Goal: Task Accomplishment & Management: Use online tool/utility

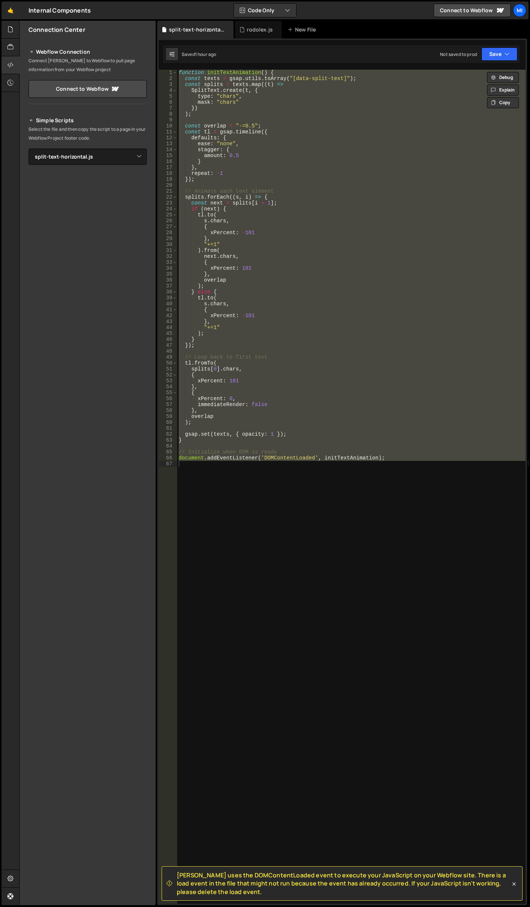
select select "46482"
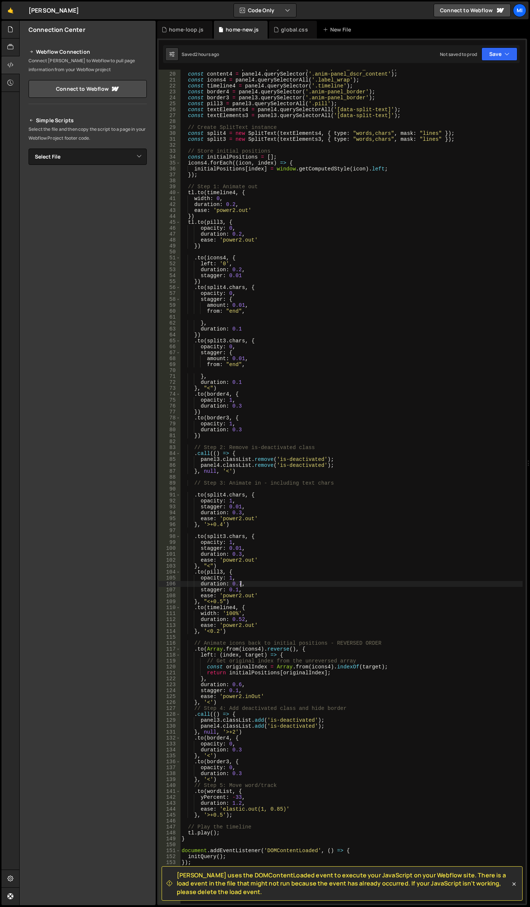
drag, startPoint x: 0, startPoint y: 0, endPoint x: 414, endPoint y: 260, distance: 489.3
click at [414, 260] on div "const content3 = panel3 . querySelector ( '.anim-panel_dscr_content' ) ; const …" at bounding box center [351, 488] width 342 height 846
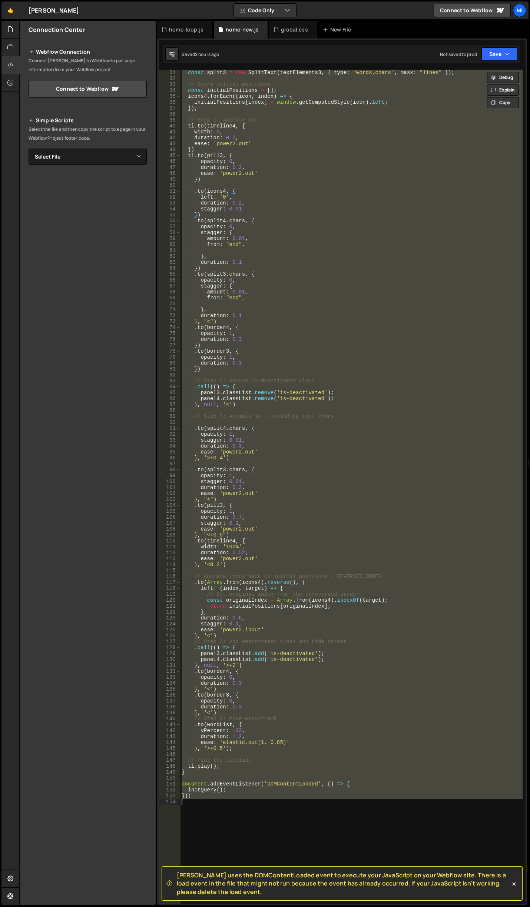
scroll to position [0, 0]
click at [387, 237] on div "const split3 = new SplitText ( textElements3 , { type : "words,chars" , mask : …" at bounding box center [351, 487] width 342 height 834
paste textarea "</html>"
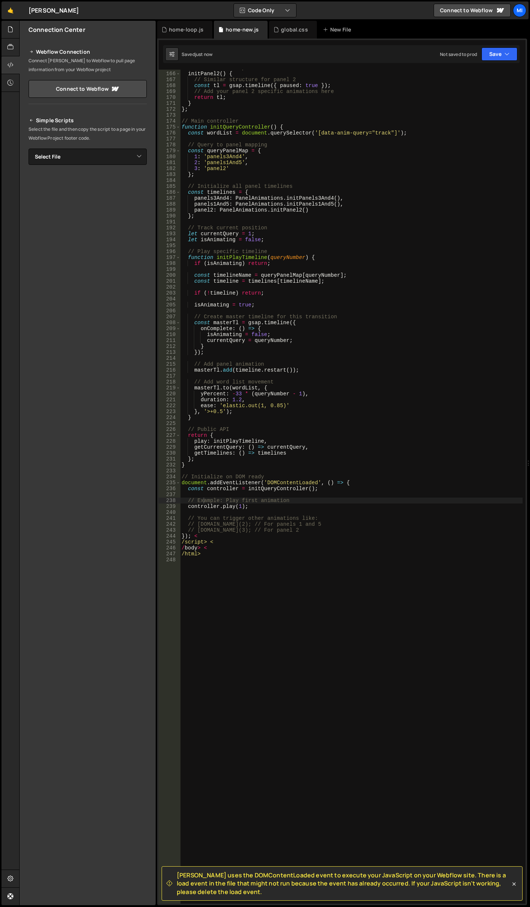
scroll to position [1050, 0]
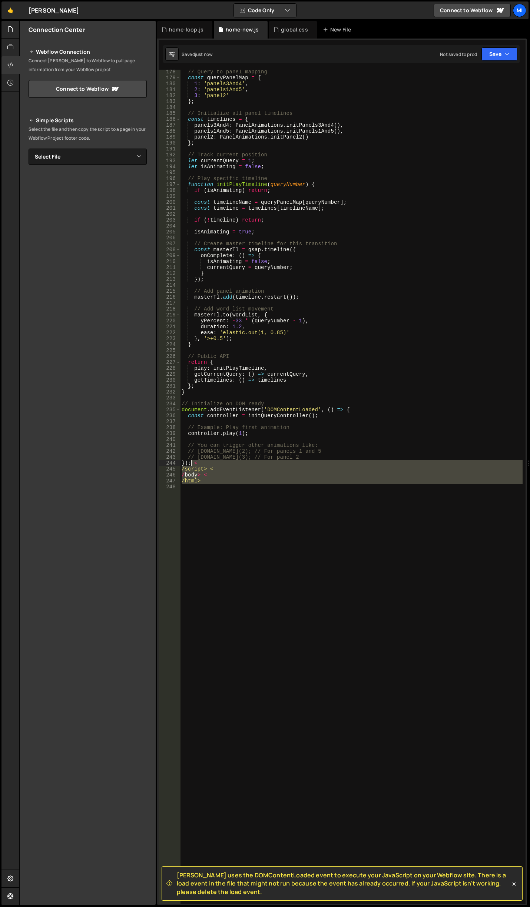
drag, startPoint x: 224, startPoint y: 491, endPoint x: 192, endPoint y: 462, distance: 43.3
click at [192, 462] on div "// Query to panel mapping const queryPanelMap = { 1 : 'panels3And4' , 2 : 'pane…" at bounding box center [351, 492] width 342 height 846
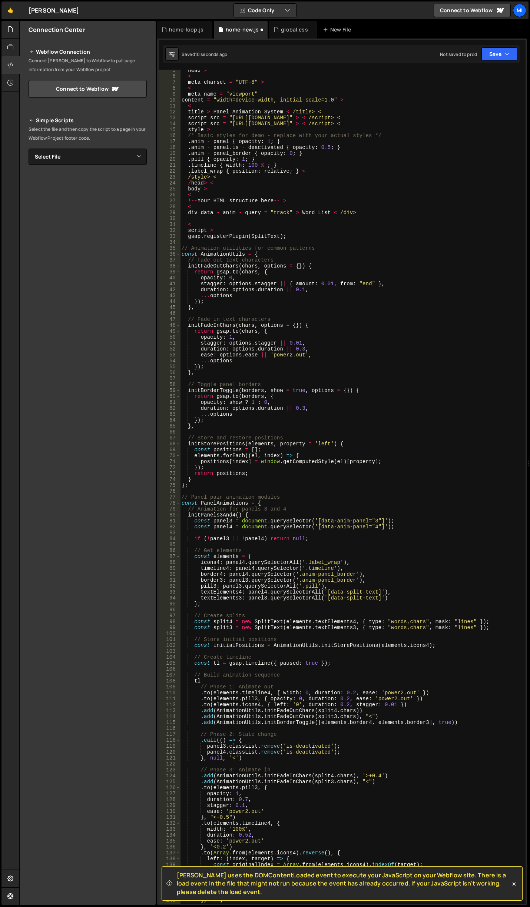
scroll to position [0, 0]
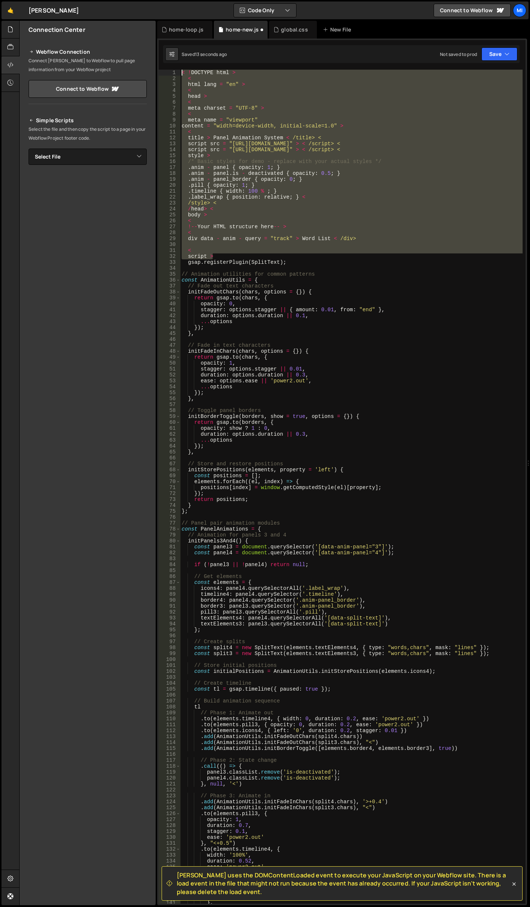
drag, startPoint x: 223, startPoint y: 257, endPoint x: 51, endPoint y: 33, distance: 282.7
click at [51, 33] on div "Files New File Javascript files 0 canvas.js 0 0 home.js 0 0 home-loop.js 0 0" at bounding box center [274, 463] width 511 height 885
type textarea "< !DOCTYPE html > <"
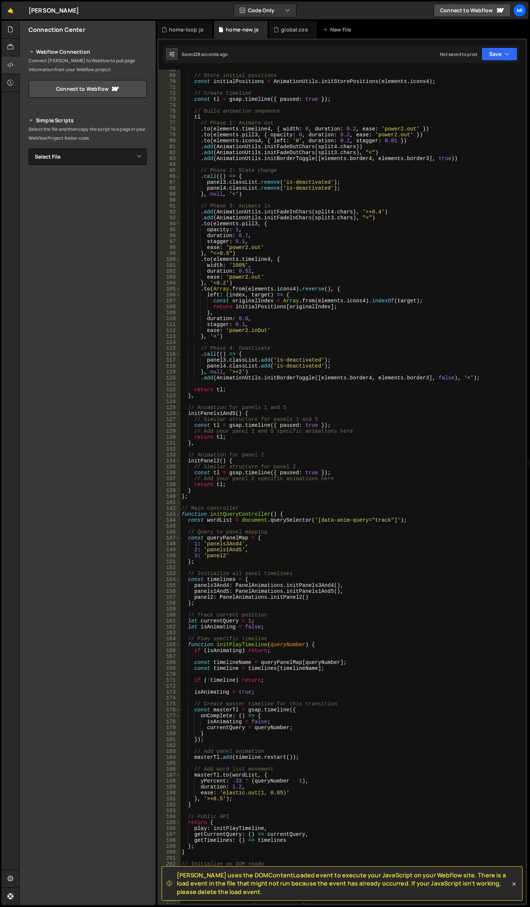
scroll to position [400, 0]
drag, startPoint x: 315, startPoint y: 519, endPoint x: 389, endPoint y: 520, distance: 73.4
click at [389, 520] on div "// Store initial positions const initialPositions = AnimationUtils . initStoreP…" at bounding box center [351, 490] width 342 height 846
click at [248, 469] on div "// Store initial positions const initialPositions = AnimationUtils . initStoreP…" at bounding box center [351, 490] width 342 height 846
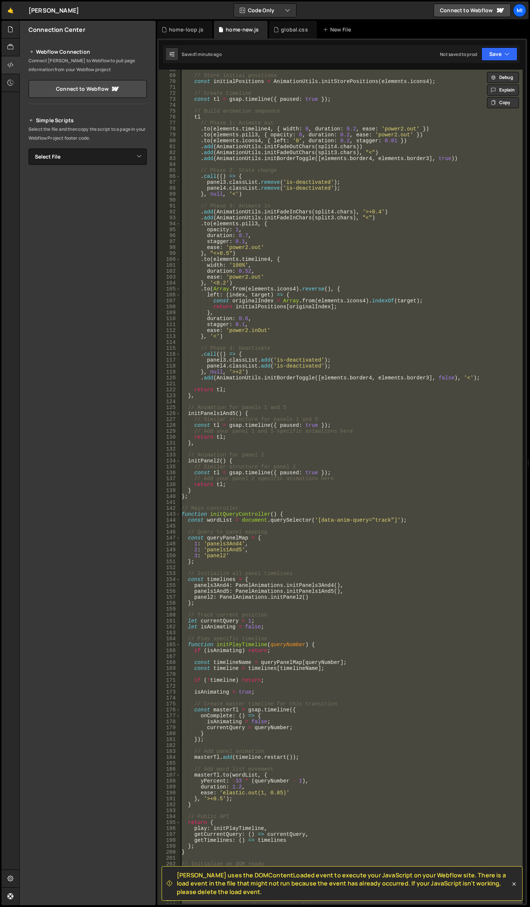
paste textarea
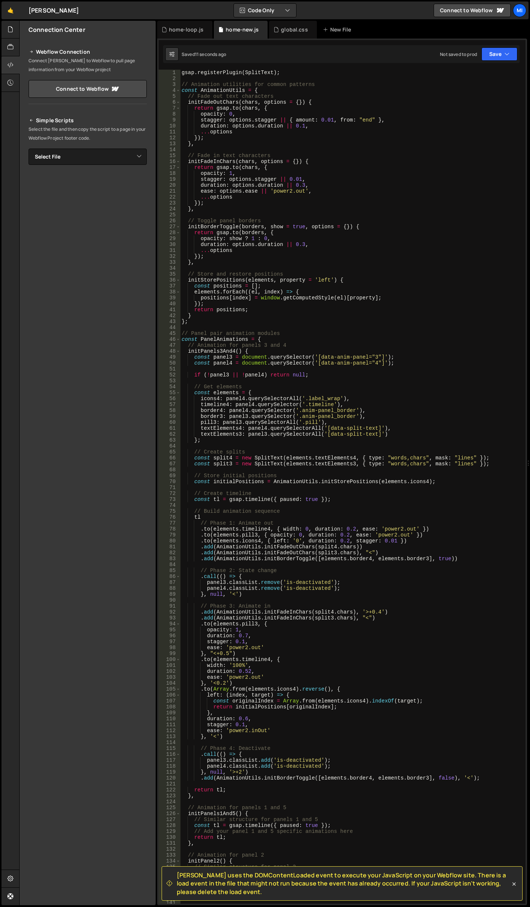
scroll to position [0, 0]
click at [341, 459] on div "gsap . registerPlugin ( SplitText ) ; // Animation utilities for common pattern…" at bounding box center [351, 493] width 342 height 846
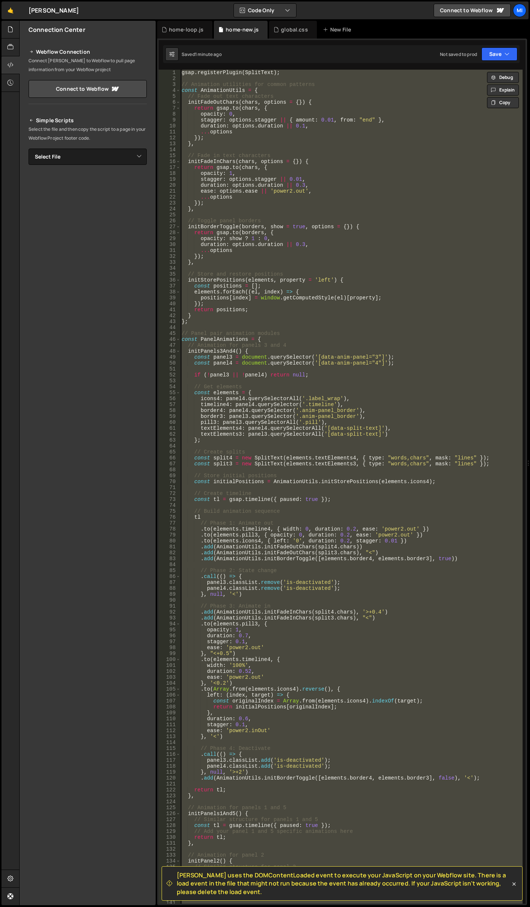
click at [321, 394] on div "gsap . registerPlugin ( SplitText ) ; // Animation utilities for common pattern…" at bounding box center [351, 487] width 342 height 834
paste textarea
type textarea "});"
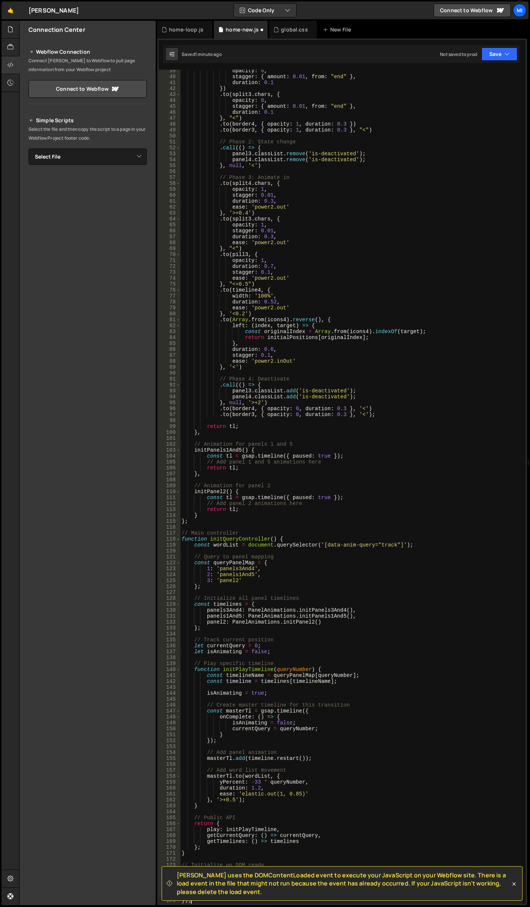
scroll to position [227, 0]
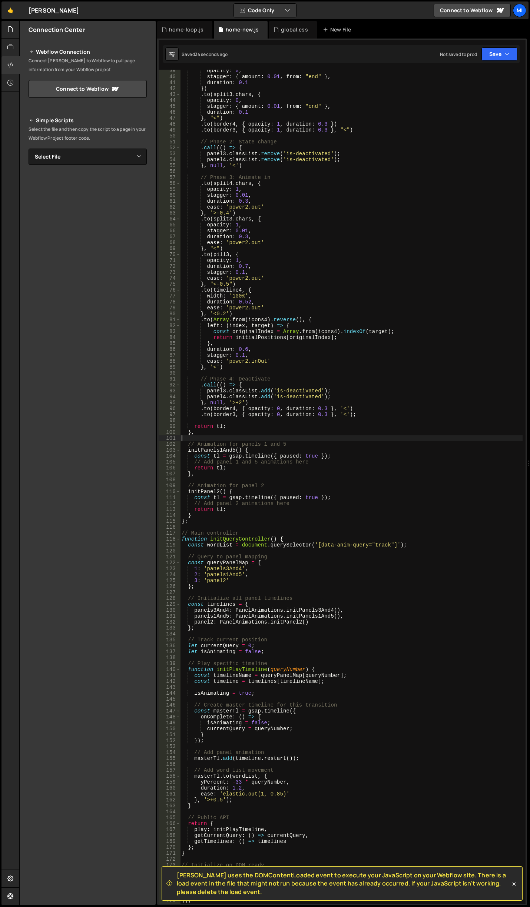
click at [336, 439] on div "opacity : 0 , stagger : { amount : 0.01 , from : "end" } , duration : 0.1 }) . …" at bounding box center [351, 491] width 342 height 846
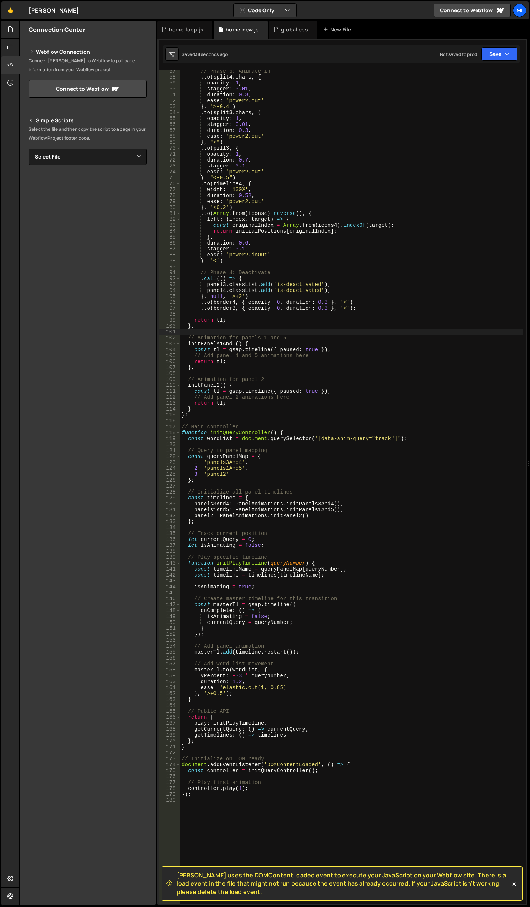
scroll to position [289, 0]
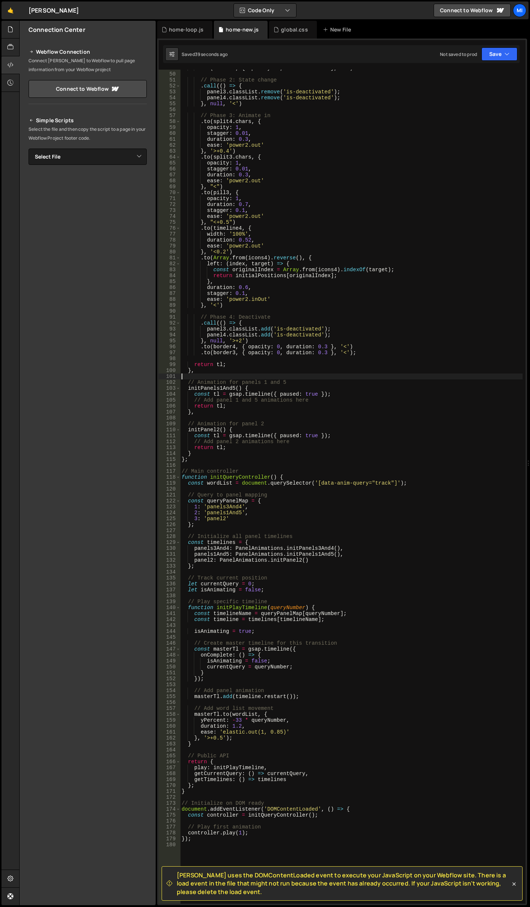
click at [325, 403] on div ". to ( border3 , { opacity : 1 , duration : 0.3 } , "<" ) // Phase 2: State cha…" at bounding box center [351, 488] width 342 height 846
drag, startPoint x: 321, startPoint y: 401, endPoint x: 182, endPoint y: 397, distance: 138.6
click at [182, 397] on div ". to ( border3 , { opacity : 1 , duration : 0.3 } , "<" ) // Phase 2: State cha…" at bounding box center [351, 488] width 342 height 846
click at [270, 412] on div ". to ( border3 , { opacity : 1 , duration : 0.3 } , "<" ) // Phase 2: State cha…" at bounding box center [351, 488] width 342 height 846
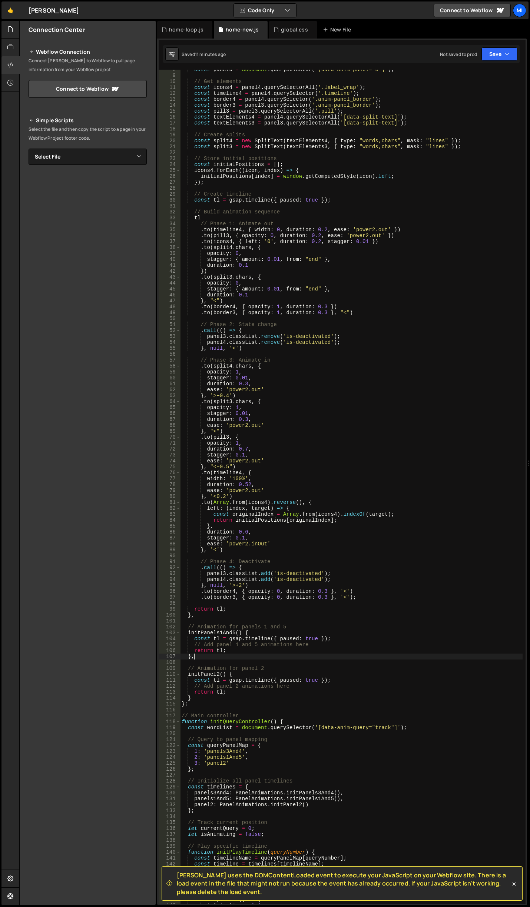
scroll to position [89, 0]
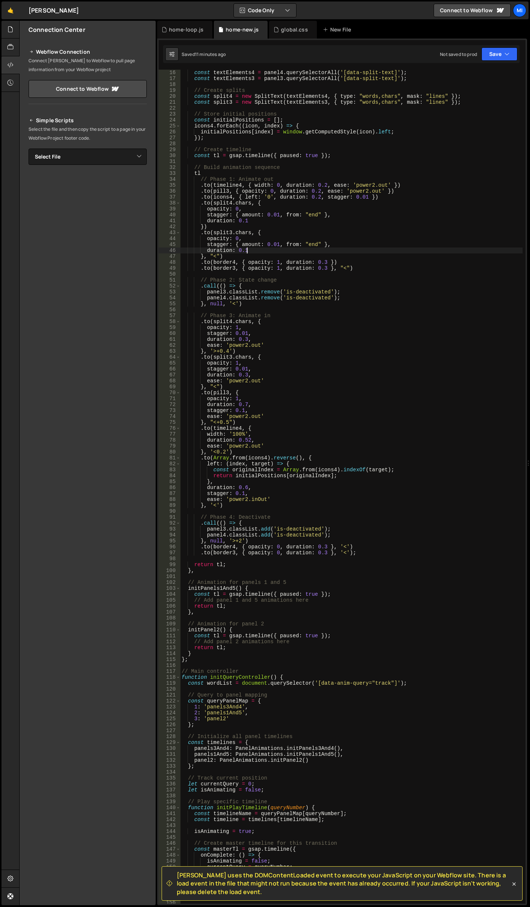
click at [284, 250] on div "const textElements4 = panel4 . querySelectorAll ( '[data-split-text]' ) ; const…" at bounding box center [351, 493] width 342 height 846
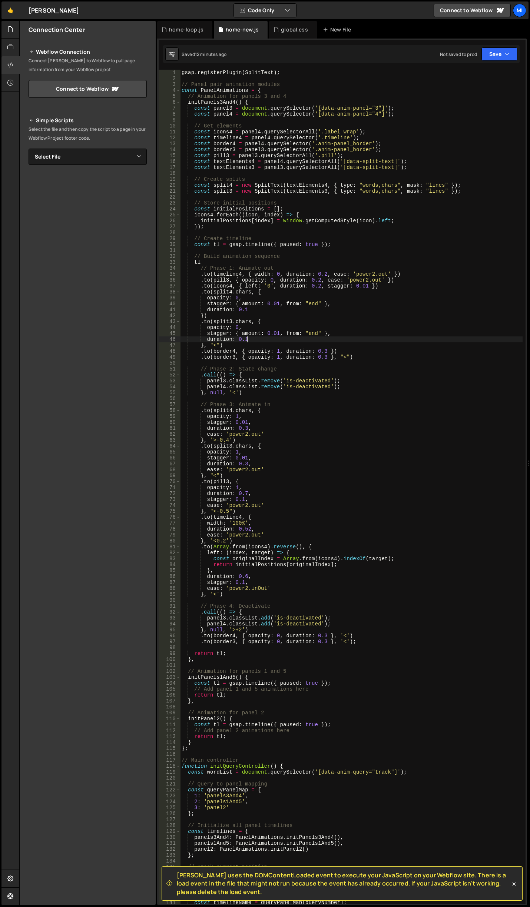
scroll to position [0, 0]
click at [259, 281] on div "gsap . registerPlugin ( SplitText ) ; // Panel pair animation modules const Pan…" at bounding box center [351, 493] width 342 height 846
click at [286, 130] on div "gsap . registerPlugin ( SplitText ) ; // Panel pair animation modules const Pan…" at bounding box center [351, 493] width 342 height 846
click at [239, 110] on div "gsap . registerPlugin ( SplitText ) ; // Panel pair animation modules const Pan…" at bounding box center [351, 493] width 342 height 846
drag, startPoint x: 219, startPoint y: 102, endPoint x: 230, endPoint y: 102, distance: 11.1
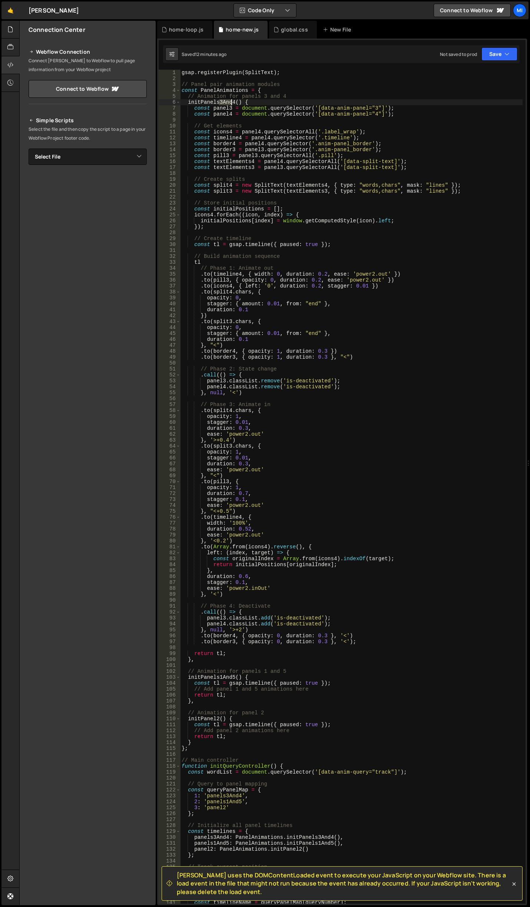
click at [230, 102] on div "gsap . registerPlugin ( SplitText ) ; // Panel pair animation modules const Pan…" at bounding box center [351, 493] width 342 height 846
click at [271, 223] on div "gsap . registerPlugin ( SplitText ) ; // Panel pair animation modules const Pan…" at bounding box center [351, 493] width 342 height 846
type textarea "initialPositions[index] = window.getComputedStyle(icon).left;"
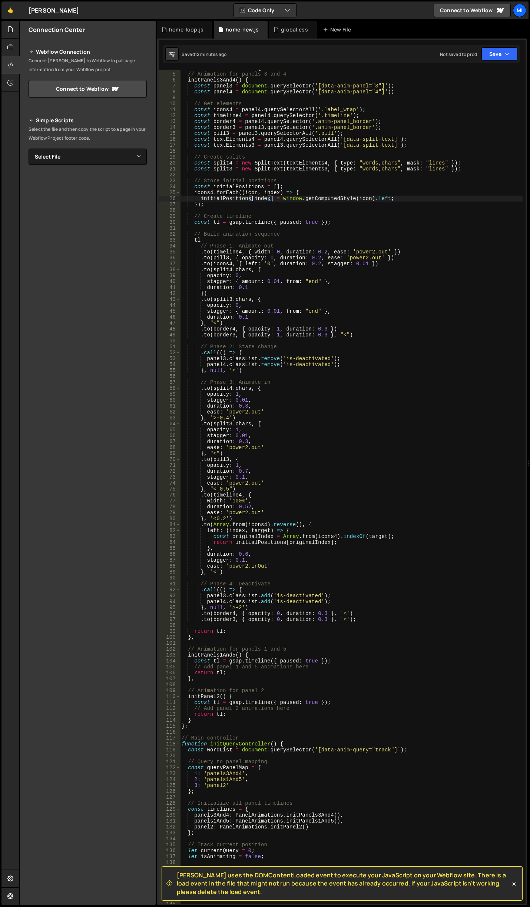
scroll to position [44, 0]
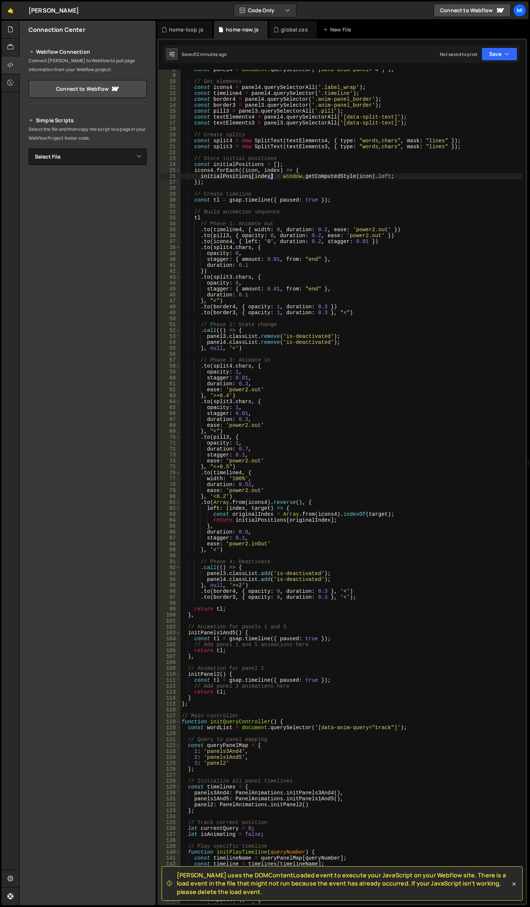
click at [328, 355] on div "const panel4 = document . querySelector ( '[data-anim-panel="4"]' ) ; // Get el…" at bounding box center [351, 490] width 342 height 846
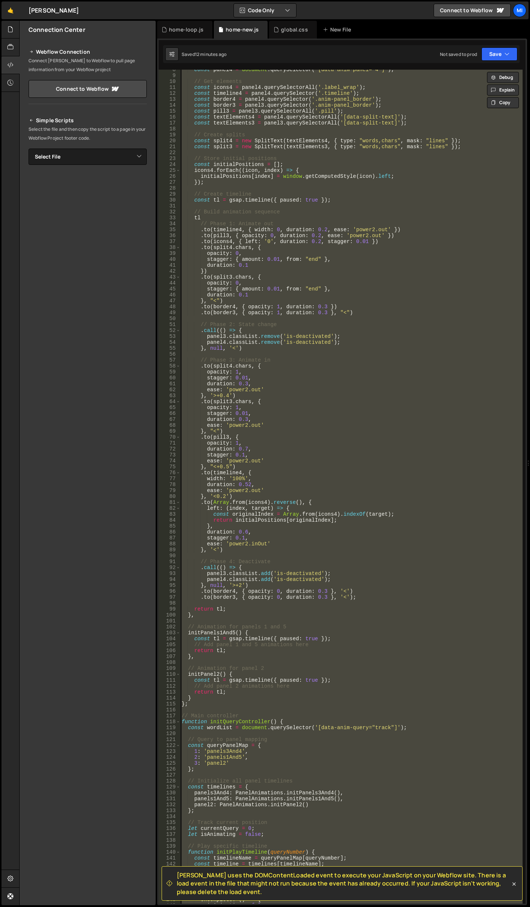
scroll to position [0, 0]
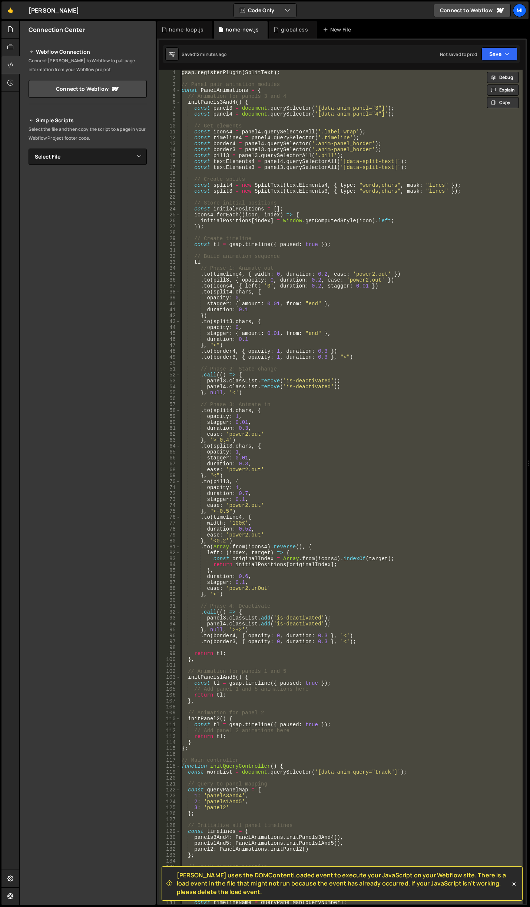
click at [266, 187] on div "gsap . registerPlugin ( SplitText ) ; // Panel pair animation modules const Pan…" at bounding box center [351, 487] width 342 height 834
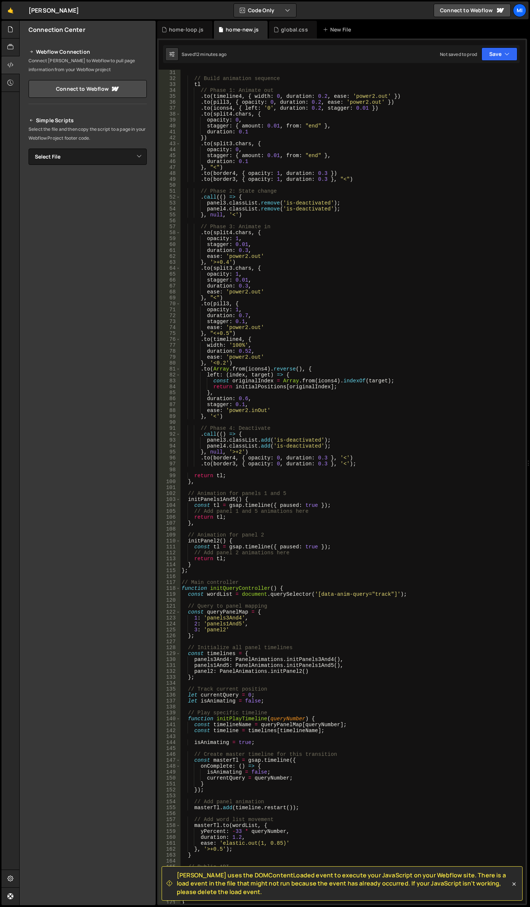
scroll to position [311, 0]
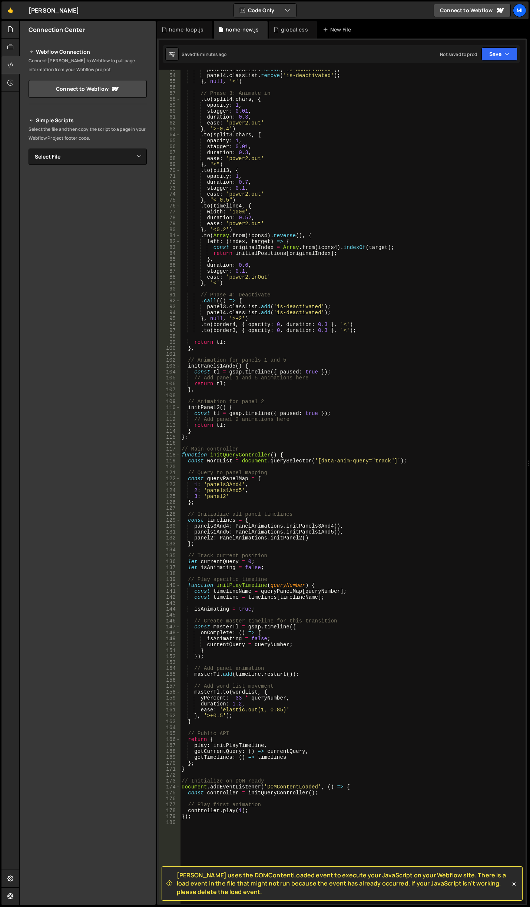
click at [369, 375] on div "panel3 . classList . remove ( 'is-deactivated' ) ; panel4 . classList . remove …" at bounding box center [351, 490] width 342 height 846
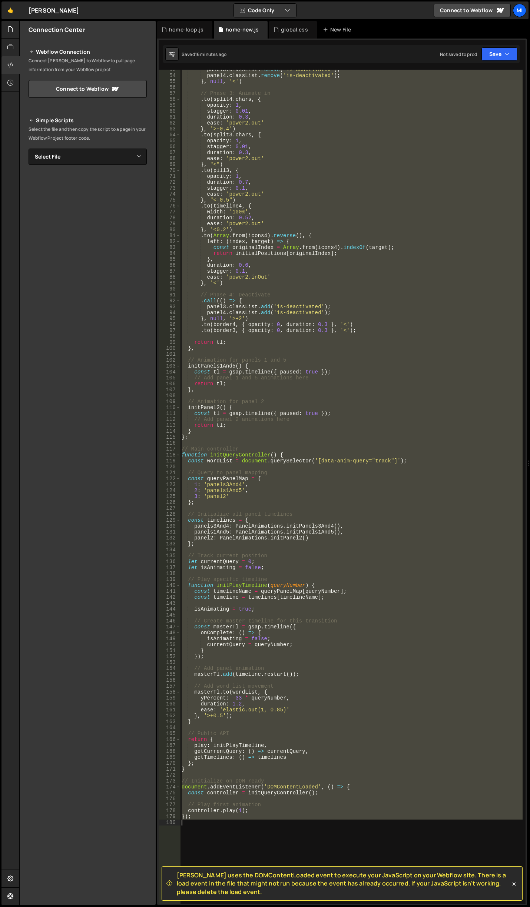
paste textarea
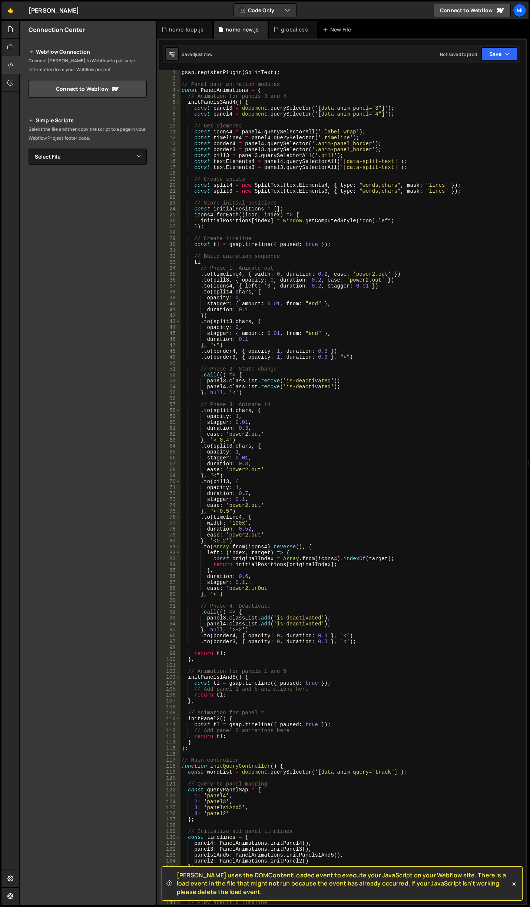
scroll to position [0, 0]
click at [287, 351] on div "gsap . registerPlugin ( SplitText ) ; // Panel pair animation modules const Pan…" at bounding box center [351, 493] width 342 height 846
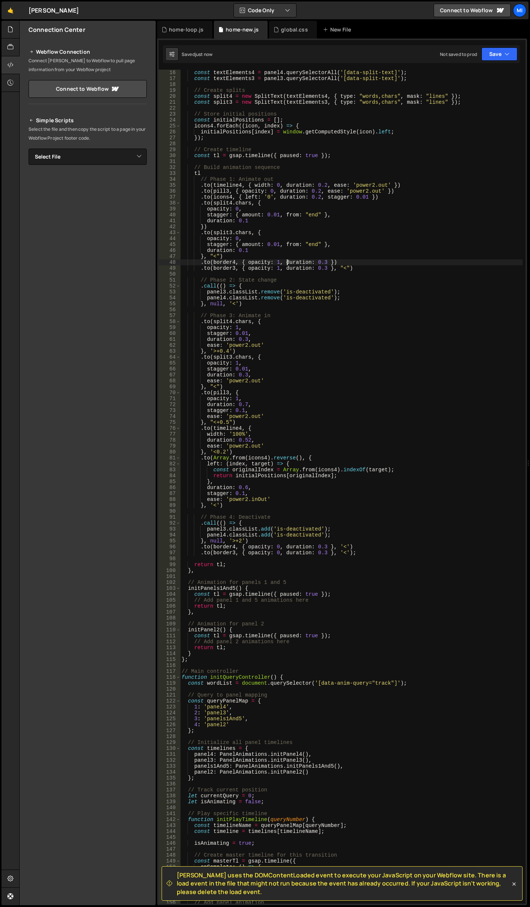
scroll to position [89, 0]
click at [228, 195] on div "const textElements4 = panel4 . querySelectorAll ( '[data-split-text]' ) ; const…" at bounding box center [351, 493] width 342 height 846
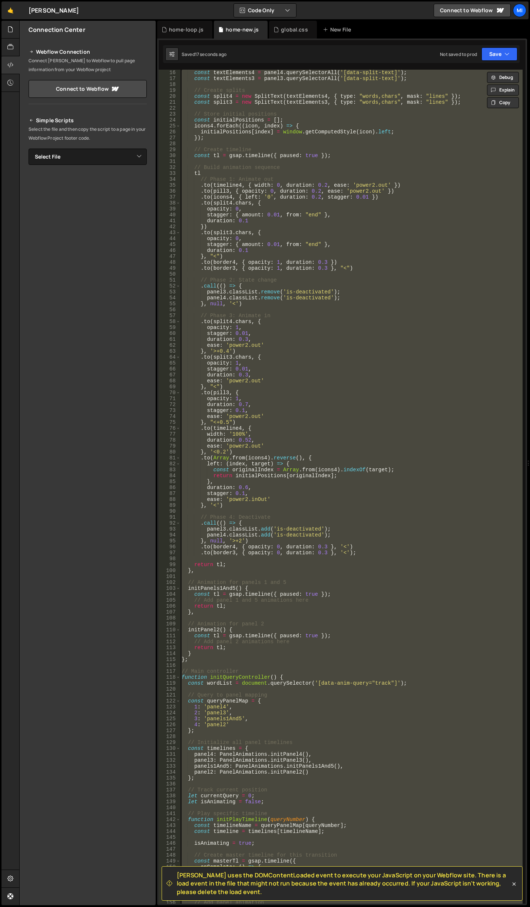
paste textarea
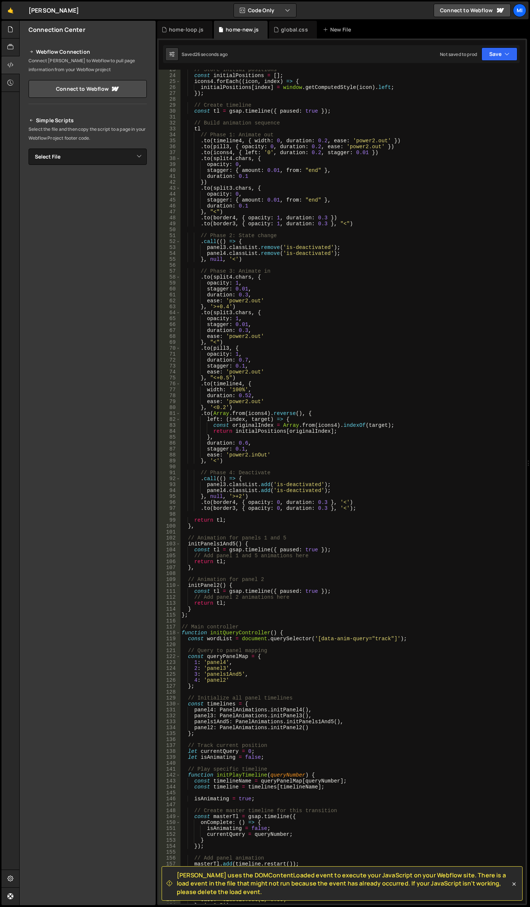
scroll to position [178, 0]
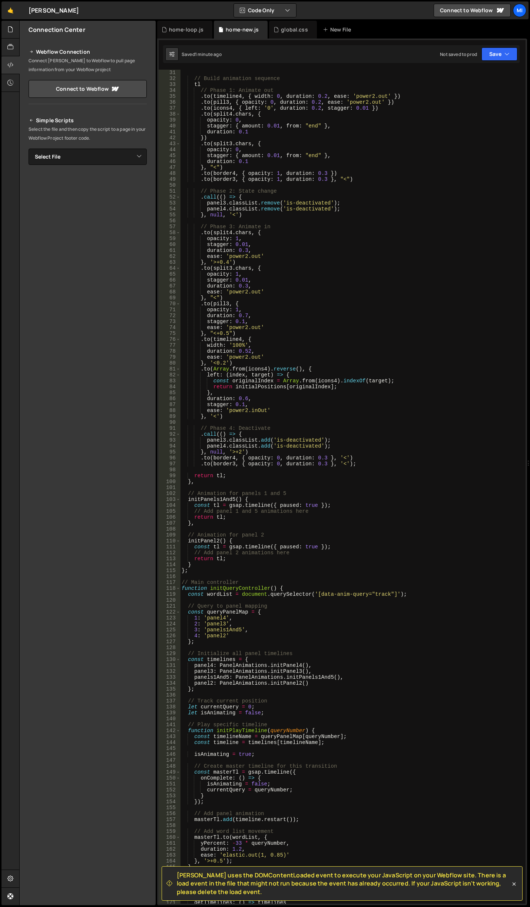
click at [481, 312] on div "// Build animation sequence tl // Phase 1: Animate out . to ( timeline4 , { wid…" at bounding box center [351, 493] width 342 height 846
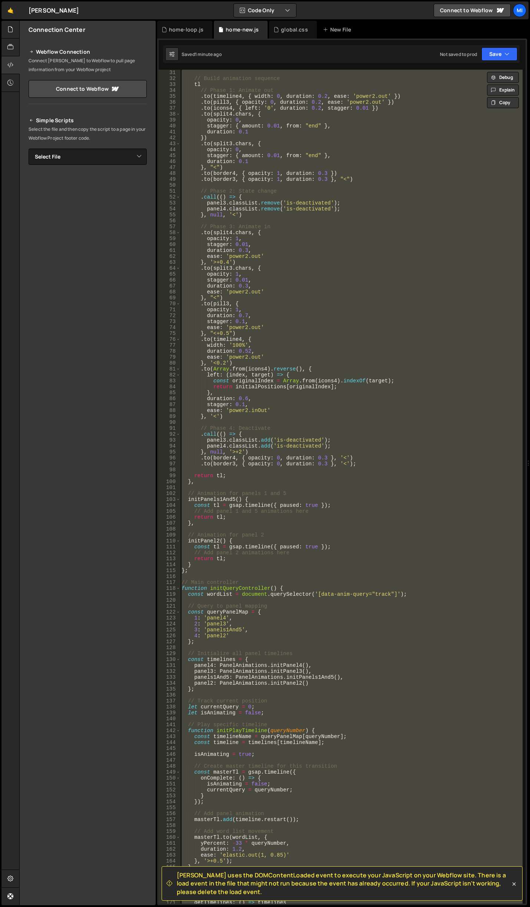
paste textarea
type textarea "});"
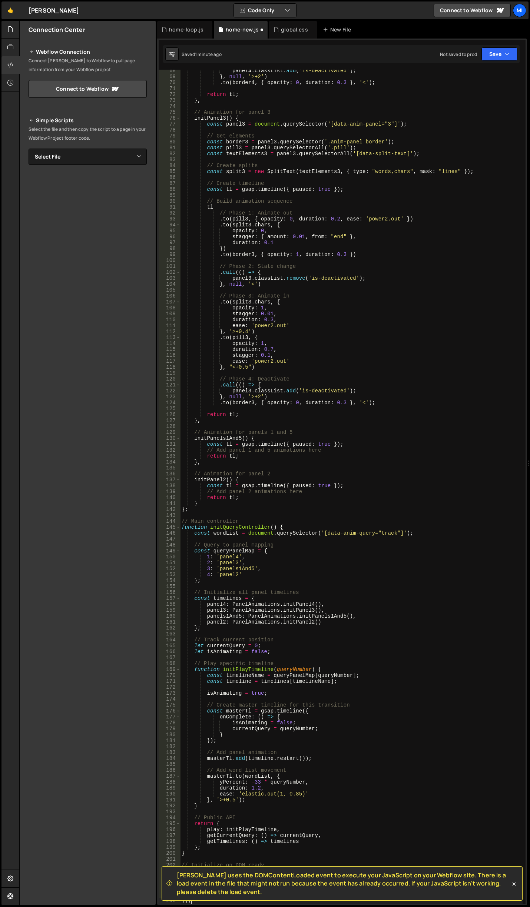
scroll to position [399, 0]
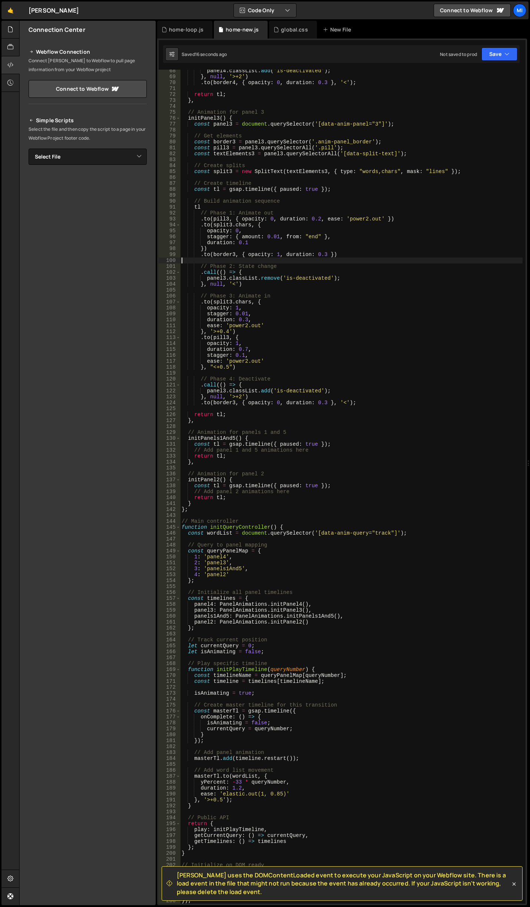
click at [262, 262] on div "panel4 . classList . add ( 'is-deactivated' ) ; } , null , '>+2' ) . to ( borde…" at bounding box center [351, 491] width 342 height 846
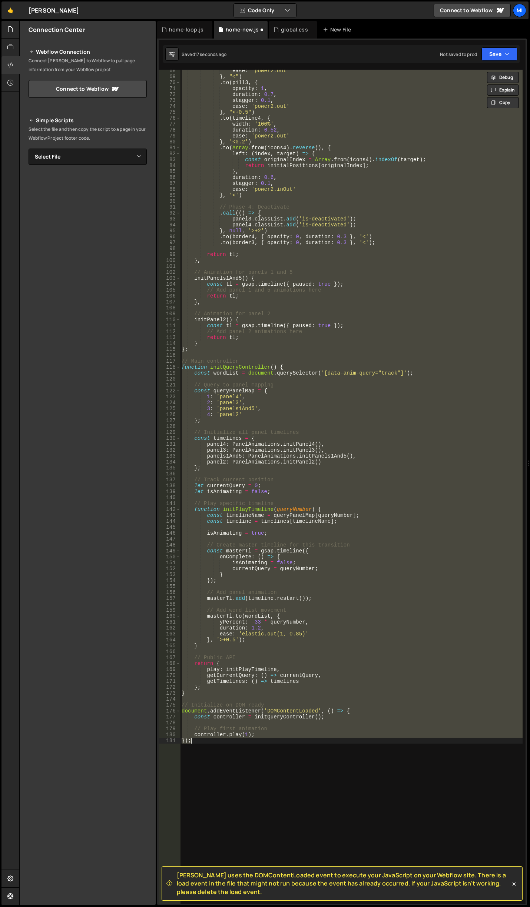
type textarea "});"
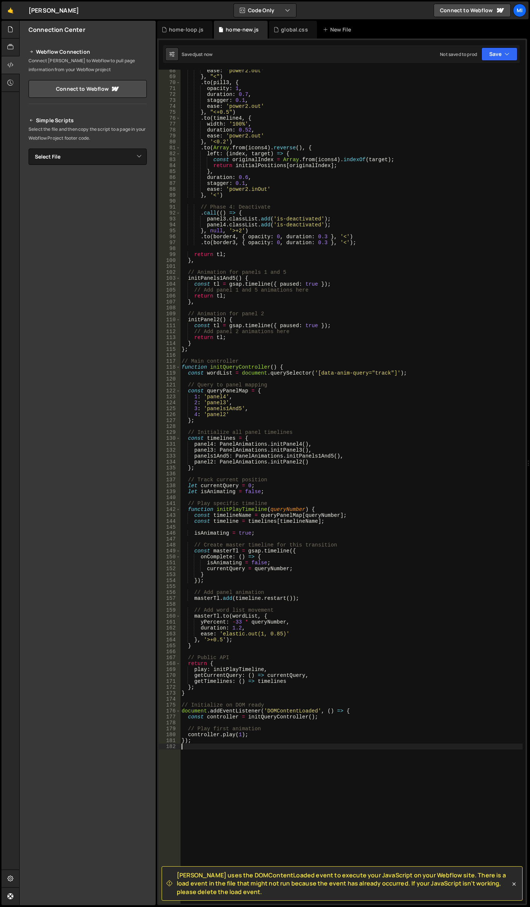
click at [342, 390] on div "ease : 'power2.out' } , "<" ) . to ( pill3 , { opacity : 1 , duration : 0.7 , s…" at bounding box center [351, 491] width 342 height 846
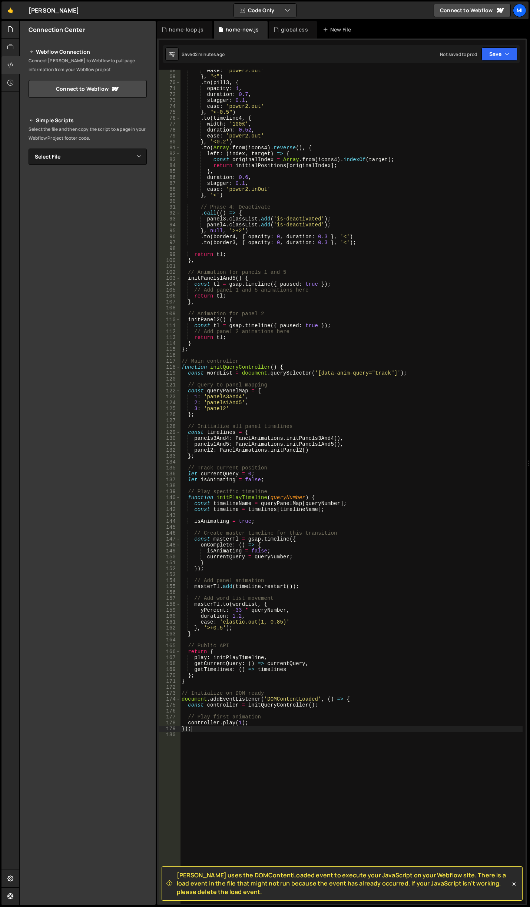
click at [432, 320] on div "ease : 'power2.out' } , "<" ) . to ( pill3 , { opacity : 1 , duration : 0.7 , s…" at bounding box center [351, 491] width 342 height 846
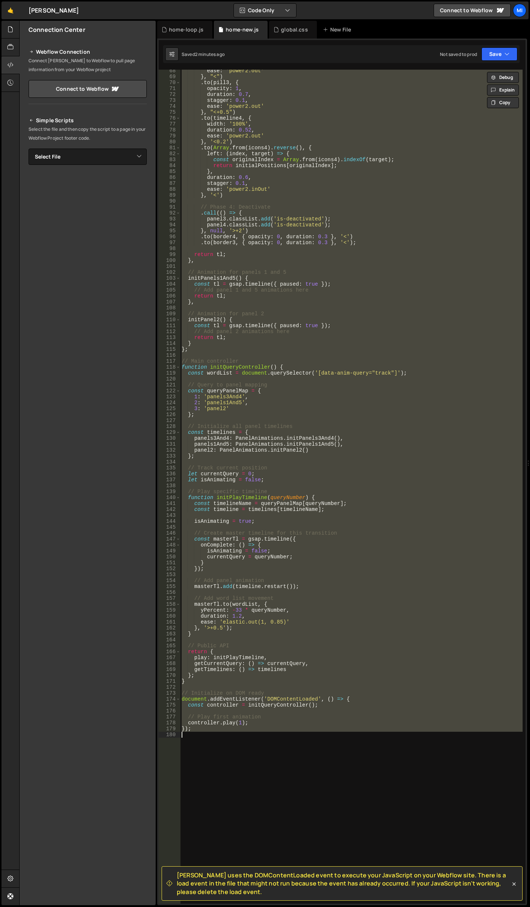
paste textarea
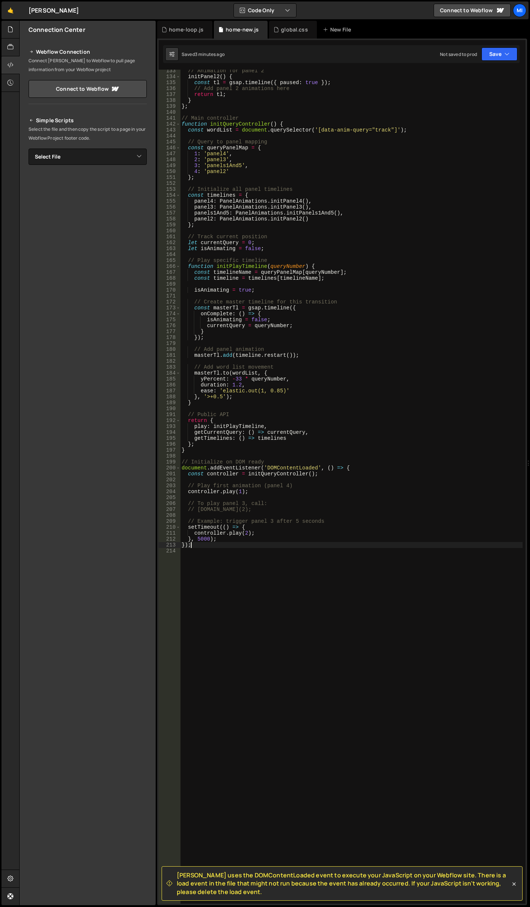
scroll to position [849, 0]
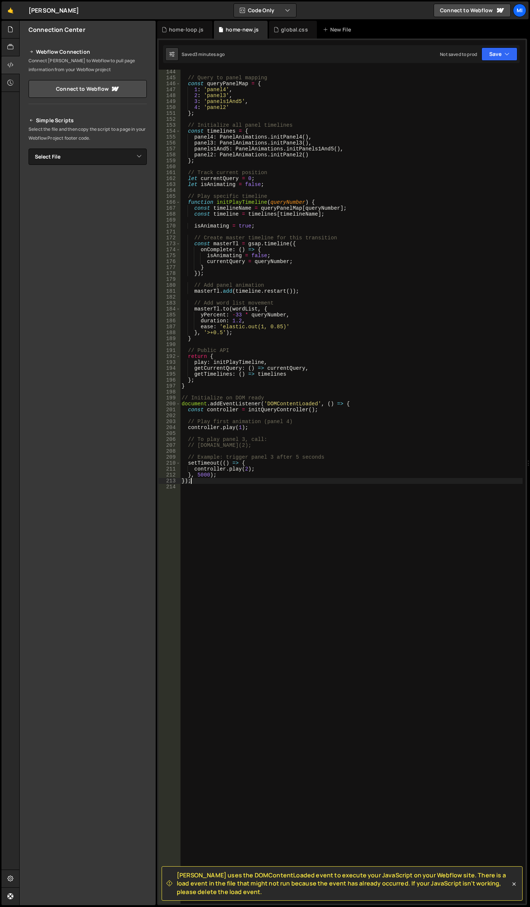
click at [298, 475] on div "// Query to panel mapping const queryPanelMap = { 1 : 'panel4' , 2 : 'panel3' ,…" at bounding box center [351, 492] width 342 height 846
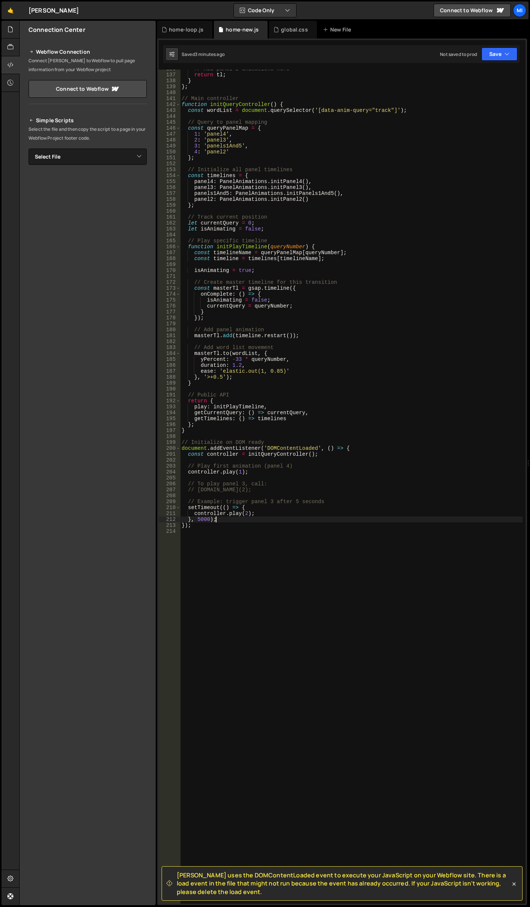
scroll to position [804, 0]
click at [233, 520] on div "// Add panel 2 animations here return tl ; } } ; // Main controller function in…" at bounding box center [351, 489] width 342 height 846
click at [239, 513] on div "// Add panel 2 animations here return tl ; } } ; // Main controller function in…" at bounding box center [351, 489] width 342 height 846
drag, startPoint x: 258, startPoint y: 490, endPoint x: 169, endPoint y: 484, distance: 89.1
click at [169, 484] on div "controller.play(2); 136 137 138 139 140 141 142 143 144 145 146 147 148 149 150…" at bounding box center [342, 487] width 367 height 834
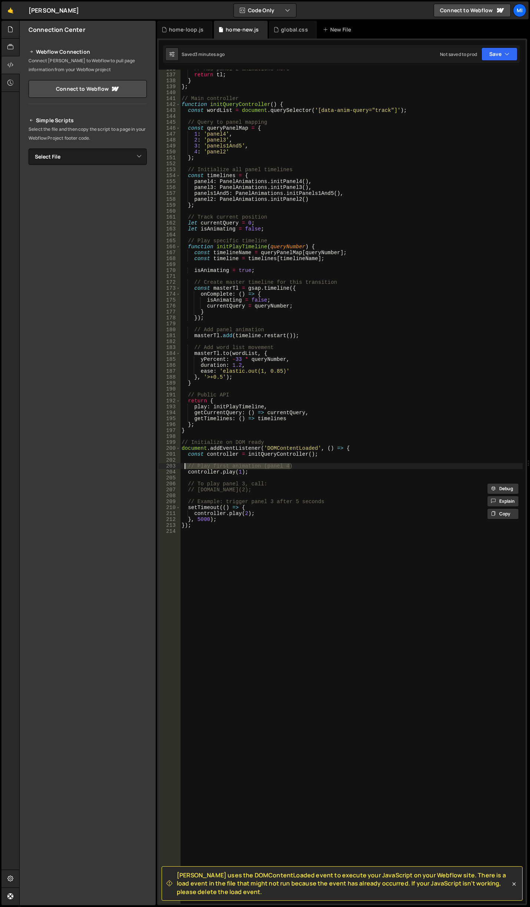
drag, startPoint x: 300, startPoint y: 464, endPoint x: 185, endPoint y: 468, distance: 115.7
click at [185, 468] on div "// Add panel 2 animations here return tl ; } } ; // Main controller function in…" at bounding box center [351, 489] width 342 height 846
type textarea "// Play first animation (panel 4)"
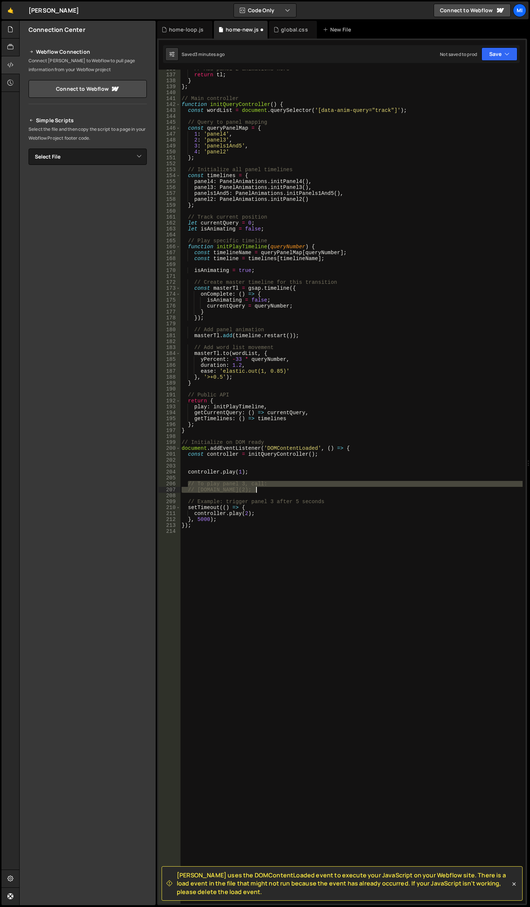
drag, startPoint x: 187, startPoint y: 484, endPoint x: 306, endPoint y: 491, distance: 119.1
click at [306, 491] on div "// Add panel 2 animations here return tl ; } } ; // Main controller function in…" at bounding box center [351, 489] width 342 height 846
type textarea "// To play panel 3, call: // controller.play(2);"
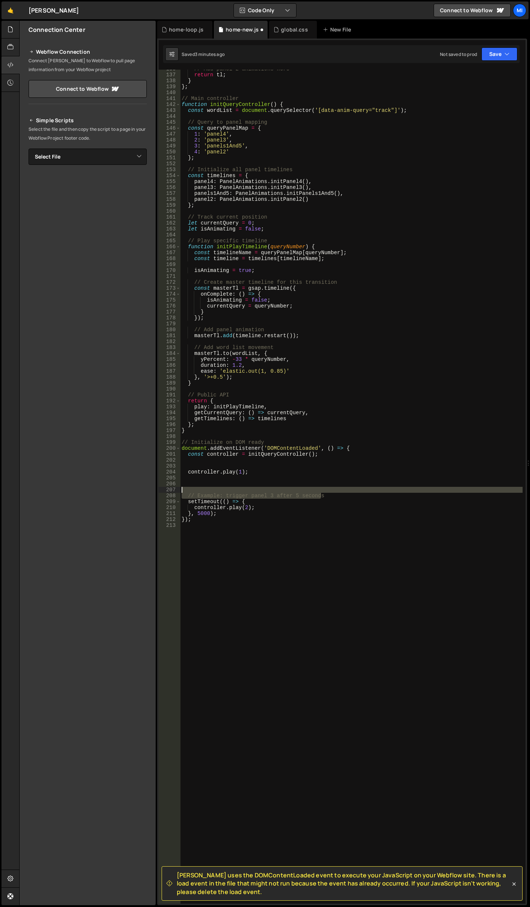
drag, startPoint x: 324, startPoint y: 493, endPoint x: 182, endPoint y: 491, distance: 141.6
click at [182, 491] on div "// Add panel 2 animations here return tl ; } } ; // Main controller function in…" at bounding box center [351, 489] width 342 height 846
type textarea "// Example: trigger panel 3 after 5 seconds"
click at [198, 508] on div "// Add panel 2 animations here return tl ; } } ; // Main controller function in…" at bounding box center [351, 489] width 342 height 846
type textarea "}, 6000);"
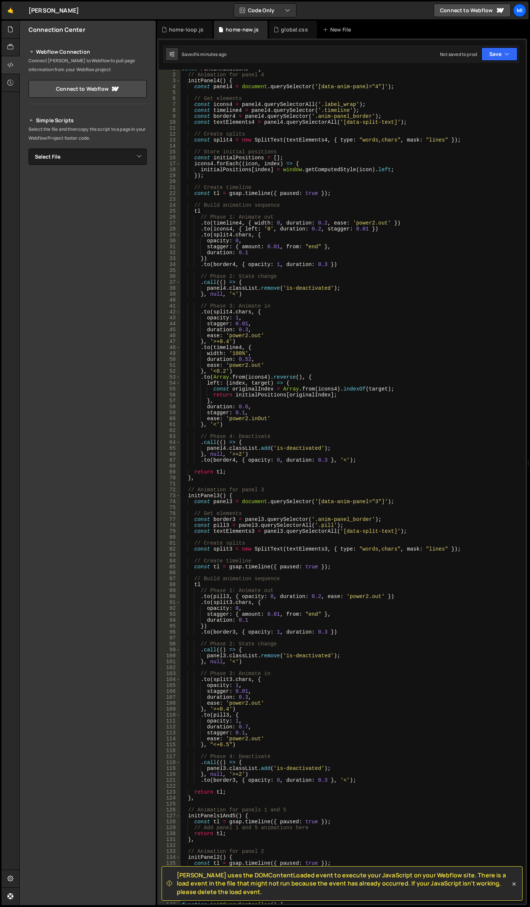
scroll to position [0, 0]
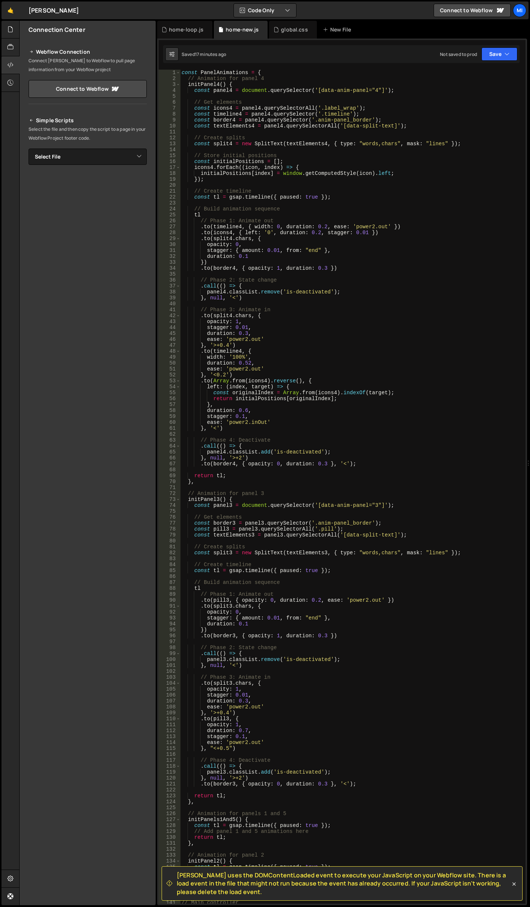
click at [235, 432] on div "const PanelAnimations = { // Animation for panel 4 initPanel4 ( ) { const panel…" at bounding box center [351, 493] width 342 height 846
type textarea "});"
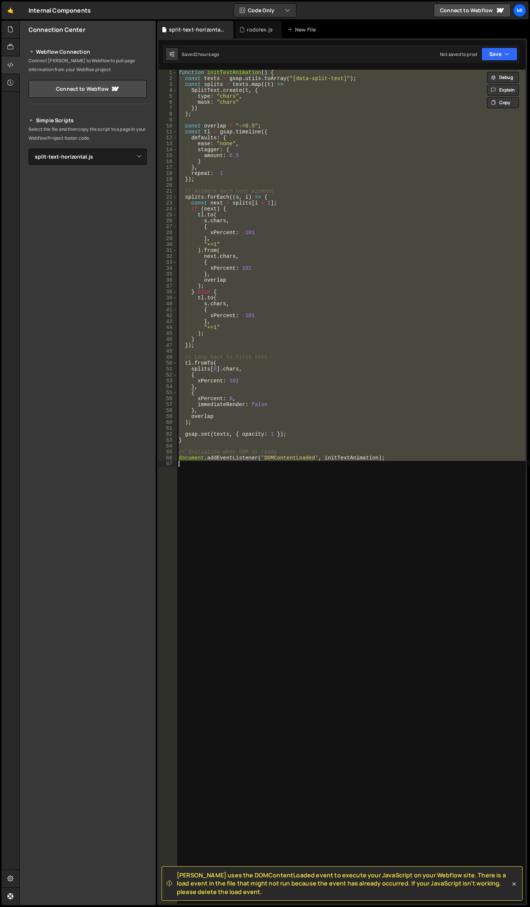
select select "46482"
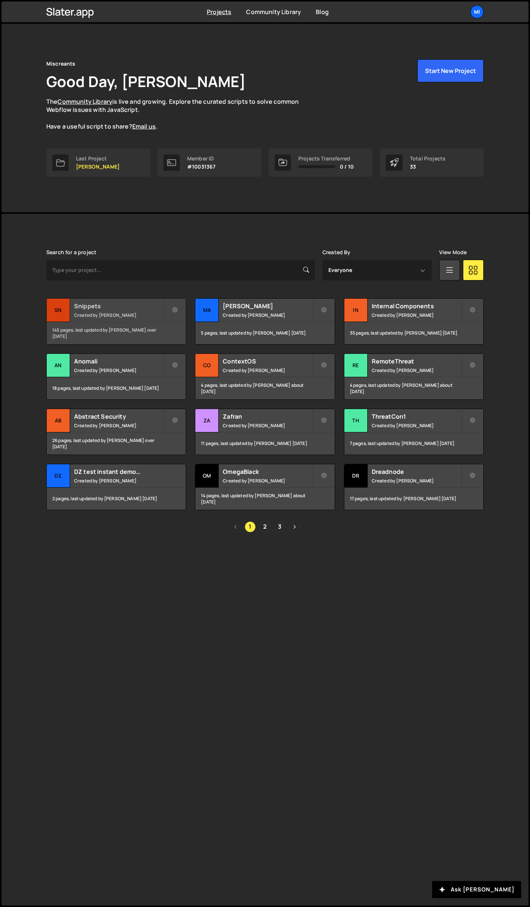
click at [98, 307] on h2 "Snippets" at bounding box center [118, 306] width 89 height 8
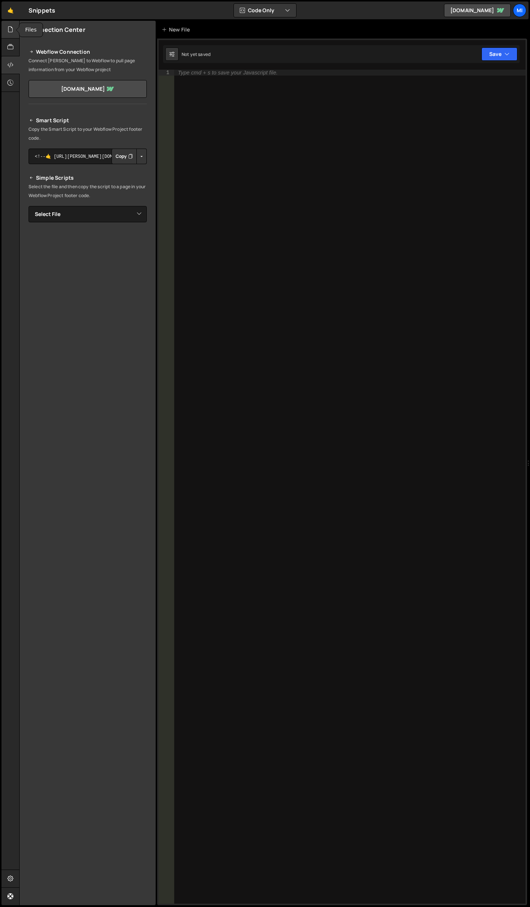
click at [13, 31] on icon at bounding box center [10, 29] width 6 height 8
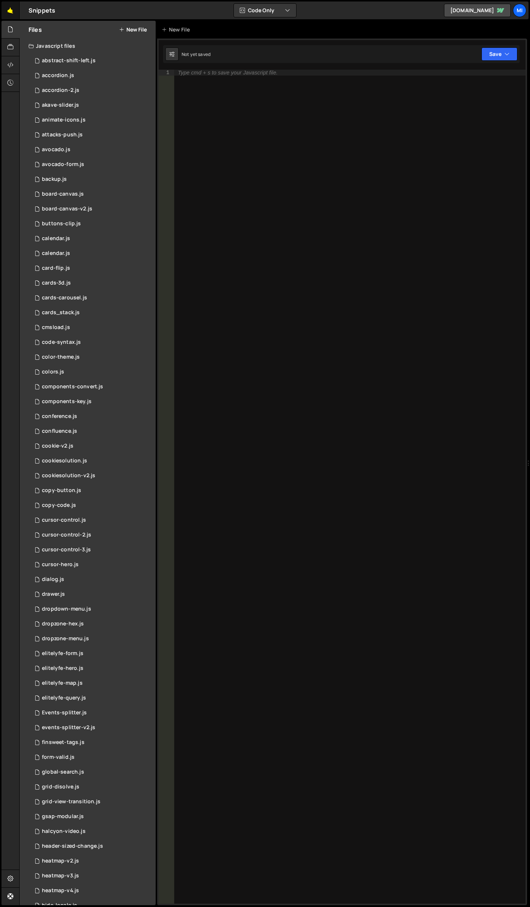
click at [12, 14] on link "🤙" at bounding box center [10, 10] width 18 height 18
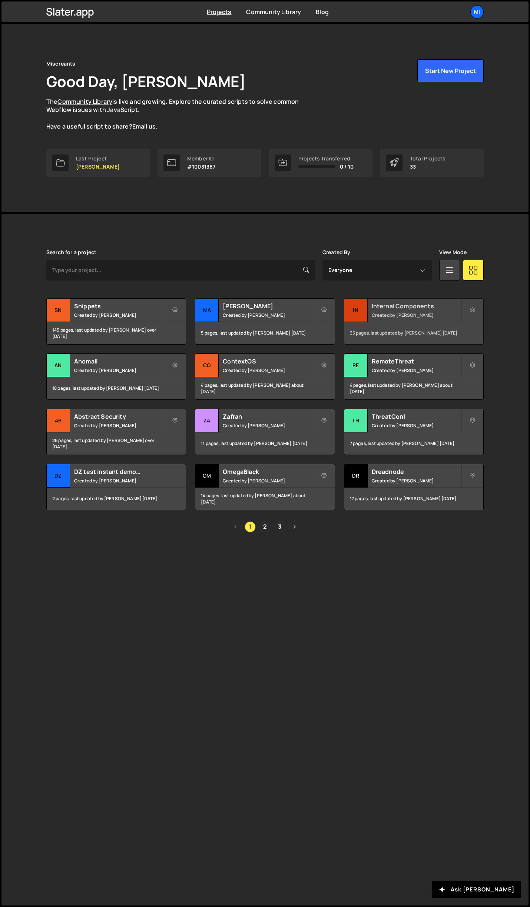
click at [396, 301] on div "Internal Components Created by Jarek Kowalczyk" at bounding box center [413, 310] width 139 height 23
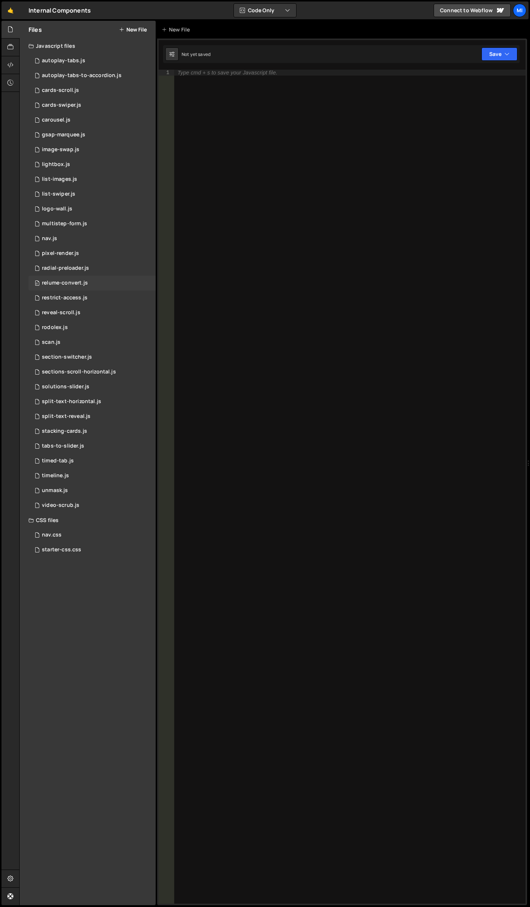
click at [86, 284] on div "relume-convert.js" at bounding box center [65, 283] width 46 height 7
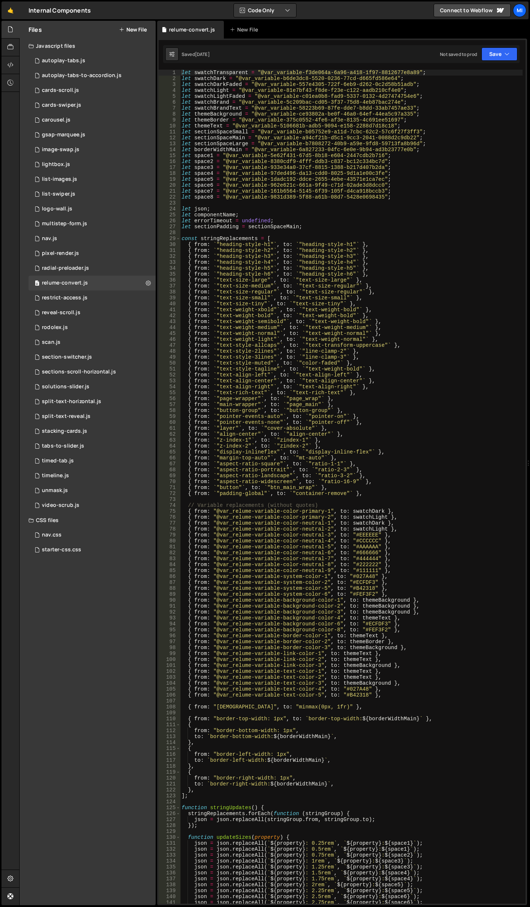
type textarea "const stringReplacements = ["
click at [386, 237] on div "let swatchTransparent = "@var_variable-f3de064a-6a96-a418-1f97-8812677e8a89" ; …" at bounding box center [351, 493] width 342 height 846
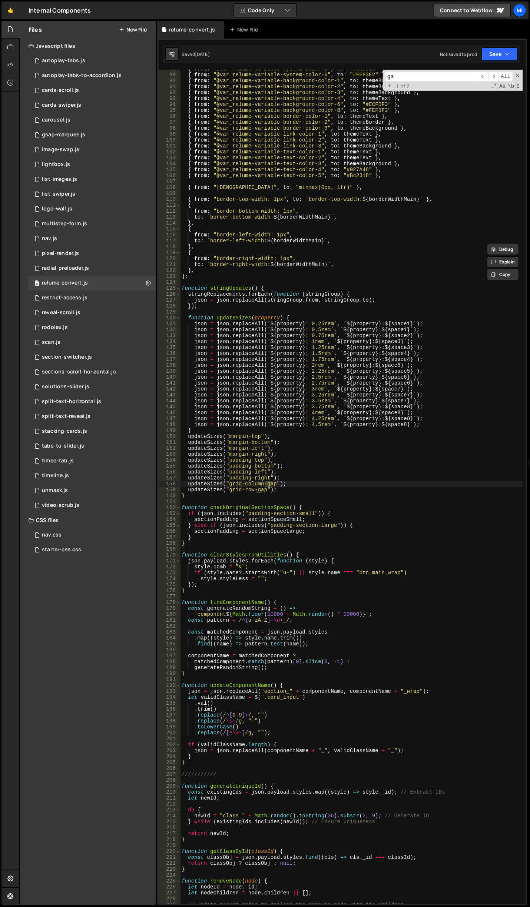
scroll to position [520, 0]
type input "gao"
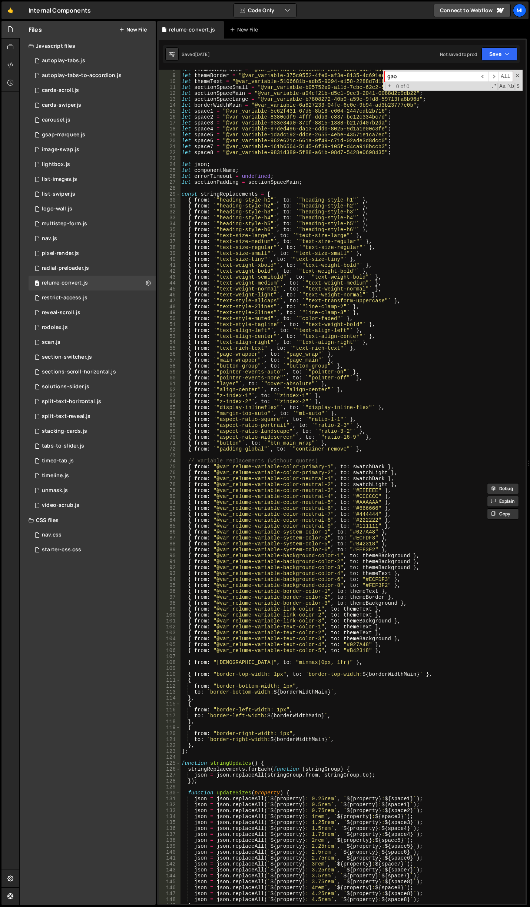
scroll to position [0, 0]
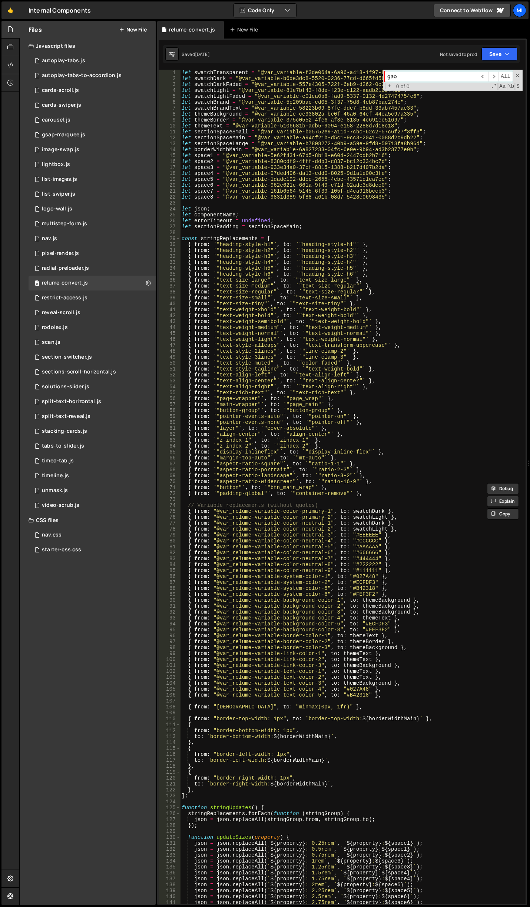
click at [381, 345] on div "let swatchTransparent = "@var_variable-f3de064a-6a96-a418-1f97-8812677e8a89" ; …" at bounding box center [351, 493] width 342 height 846
click at [276, 156] on div "let swatchTransparent = "@var_variable-f3de064a-6a96-a418-1f97-8812677e8a89" ; …" at bounding box center [351, 493] width 342 height 846
click at [329, 342] on div "let swatchTransparent = "@var_variable-f3de064a-6a96-a418-1f97-8812677e8a89" ; …" at bounding box center [351, 493] width 342 height 846
click at [313, 264] on div "let swatchTransparent = "@var_variable-f3de064a-6a96-a418-1f97-8812677e8a89" ; …" at bounding box center [351, 493] width 342 height 846
click at [312, 755] on div "let swatchTransparent = "@var_variable-f3de064a-6a96-a418-1f97-8812677e8a89" ; …" at bounding box center [351, 493] width 342 height 846
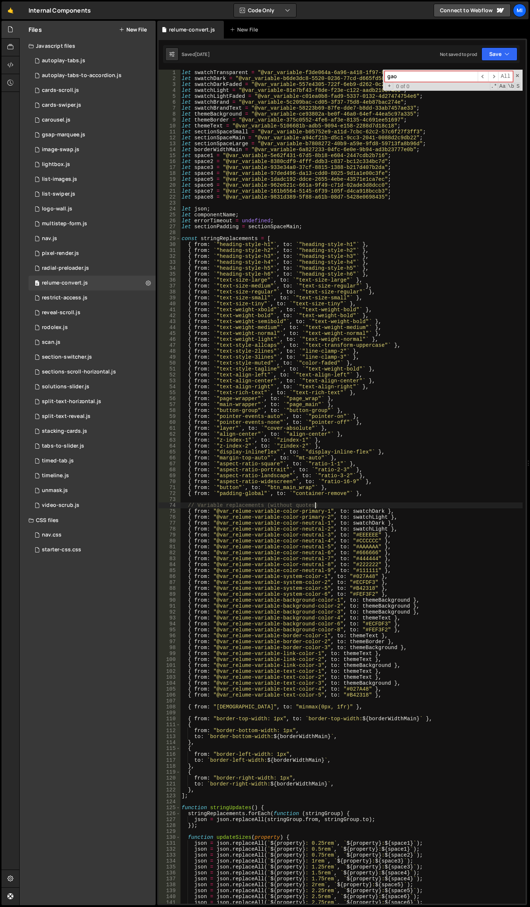
click at [398, 507] on div "let swatchTransparent = "@var_variable-f3de064a-6a96-a418-1f97-8812677e8a89" ; …" at bounding box center [351, 493] width 342 height 846
click at [361, 352] on div "let swatchTransparent = "@var_variable-f3de064a-6a96-a418-1f97-8812677e8a89" ; …" at bounding box center [351, 493] width 342 height 846
click at [349, 450] on div "let swatchTransparent = "@var_variable-f3de064a-6a96-a418-1f97-8812677e8a89" ; …" at bounding box center [351, 493] width 342 height 846
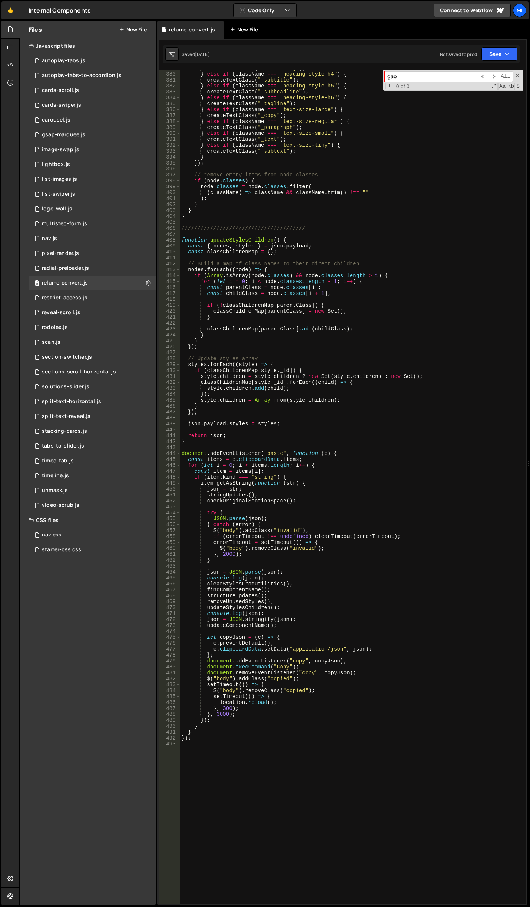
scroll to position [2156, 0]
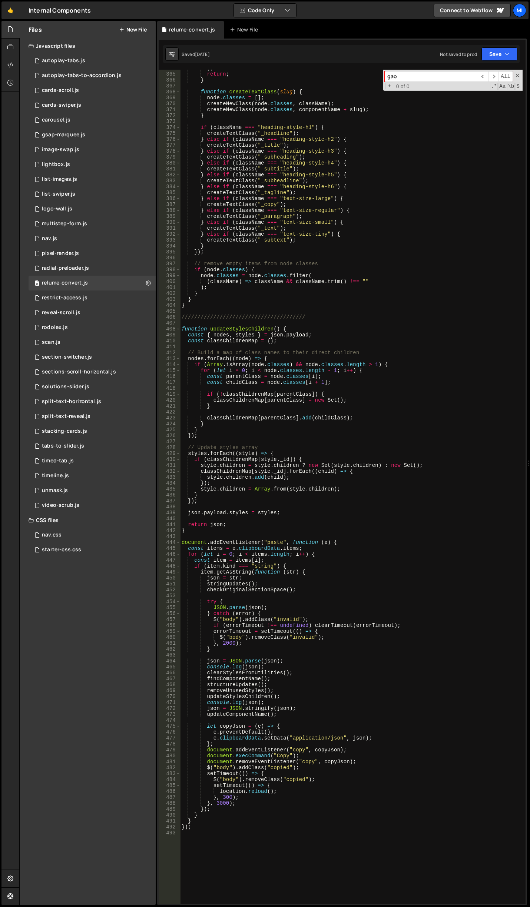
click at [296, 96] on div ") ; return ; } function createTextClass ( slug ) { node . classes = [ ] ; creat…" at bounding box center [351, 488] width 342 height 846
type textarea "});"
